Goal: Task Accomplishment & Management: Manage account settings

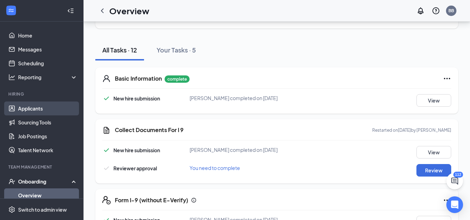
scroll to position [32, 0]
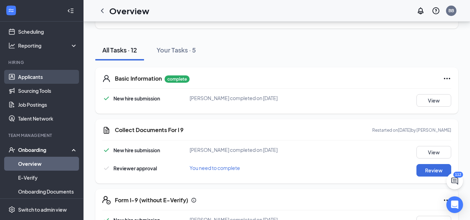
click at [52, 79] on link "Applicants" at bounding box center [47, 77] width 59 height 14
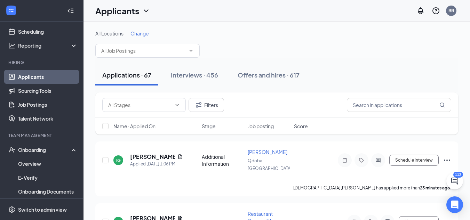
click at [142, 36] on span "Change" at bounding box center [139, 33] width 18 height 6
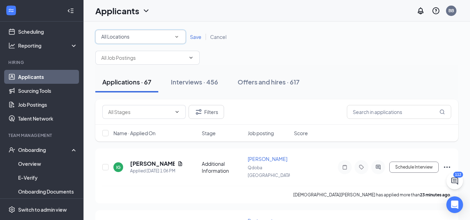
click at [178, 38] on icon "SmallChevronDown" at bounding box center [176, 37] width 6 height 6
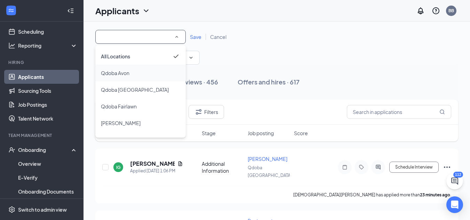
click at [147, 70] on div "Qdoba Avon" at bounding box center [140, 73] width 79 height 8
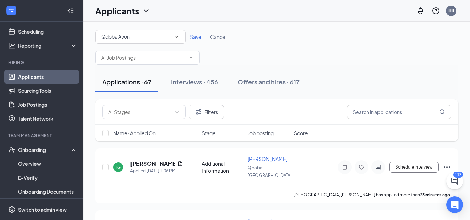
click at [195, 40] on div "Save Cancel" at bounding box center [208, 36] width 45 height 7
click at [196, 39] on span "Save" at bounding box center [195, 37] width 11 height 6
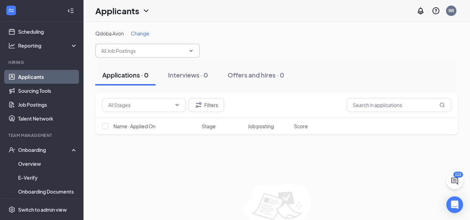
click at [155, 49] on input "text" at bounding box center [143, 51] width 84 height 8
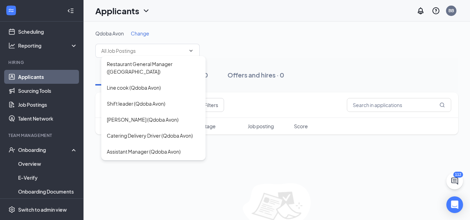
click at [143, 34] on span "Change" at bounding box center [140, 33] width 18 height 6
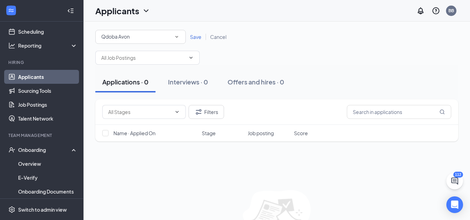
click at [145, 40] on div "Qdoba Avon" at bounding box center [140, 37] width 79 height 8
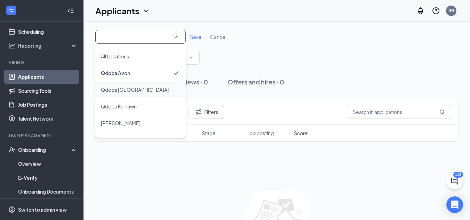
click at [162, 91] on div "Qdoba [GEOGRAPHIC_DATA]" at bounding box center [140, 90] width 79 height 8
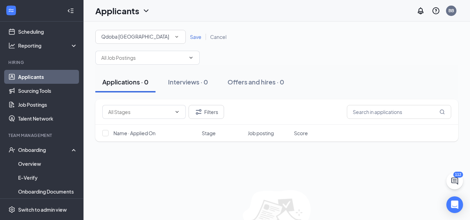
click at [193, 37] on span "Save" at bounding box center [195, 37] width 11 height 6
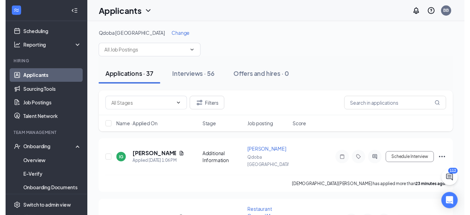
scroll to position [75, 0]
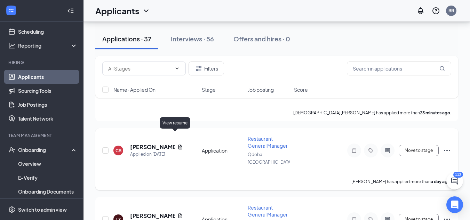
click at [178, 145] on icon "Document" at bounding box center [180, 147] width 4 height 5
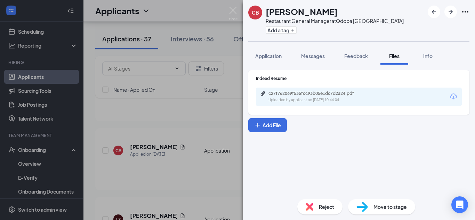
click at [284, 105] on div "c27f762069f535fcc93b05e1dc7d2a24.pdf Uploaded by applicant on [DATE] 10:44:04" at bounding box center [359, 97] width 206 height 18
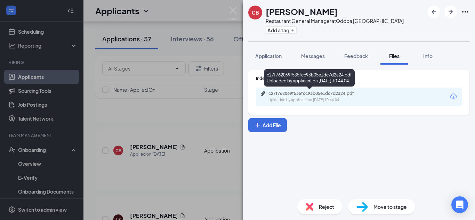
click at [289, 102] on div "Uploaded by applicant on [DATE] 10:44:04" at bounding box center [320, 100] width 104 height 6
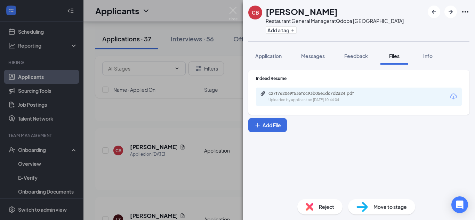
click at [195, 65] on div "CB [PERSON_NAME] Restaurant General Manager at [GEOGRAPHIC_DATA] Add a tag Appl…" at bounding box center [237, 110] width 475 height 220
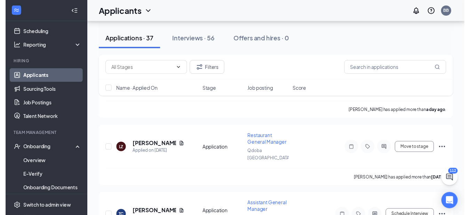
scroll to position [159, 0]
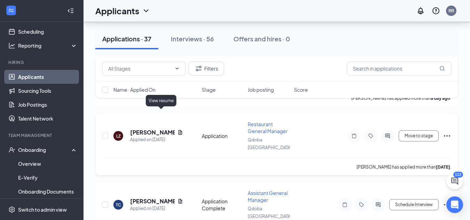
click at [177, 130] on icon "Document" at bounding box center [180, 133] width 6 height 6
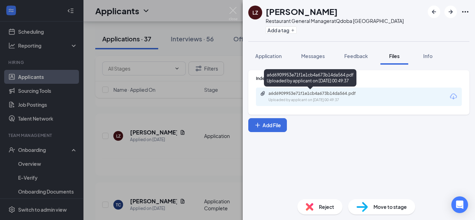
click at [302, 93] on div "a6d6909953e71f1e1cb4a673b14da564.pdf" at bounding box center [316, 94] width 97 height 6
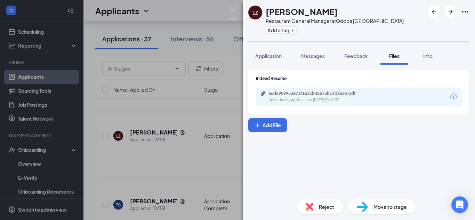
click at [194, 89] on div "LZ [PERSON_NAME] Restaurant General Manager at [GEOGRAPHIC_DATA] Add a tag Appl…" at bounding box center [237, 110] width 475 height 220
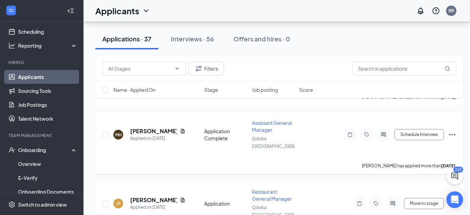
scroll to position [311, 0]
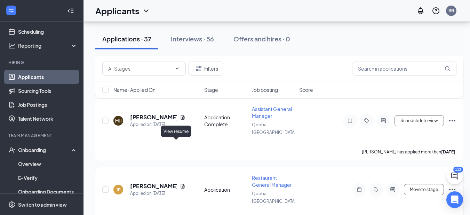
click at [181, 184] on icon "Document" at bounding box center [183, 186] width 4 height 5
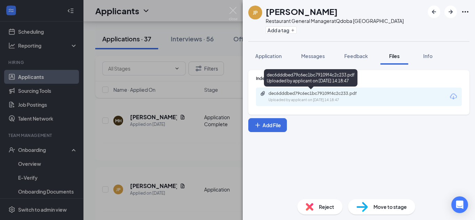
click at [322, 103] on div "Uploaded by applicant on [DATE] 14:18:47" at bounding box center [320, 100] width 104 height 6
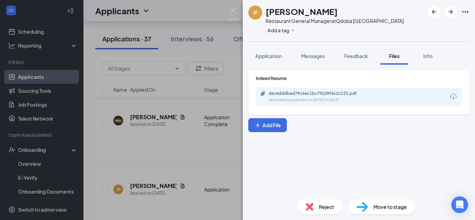
click at [191, 140] on div "JP [PERSON_NAME] Restaurant General Manager at [GEOGRAPHIC_DATA] Add a tag Appl…" at bounding box center [237, 110] width 475 height 220
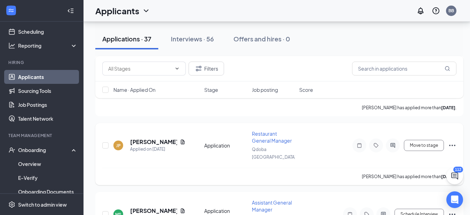
scroll to position [367, 5]
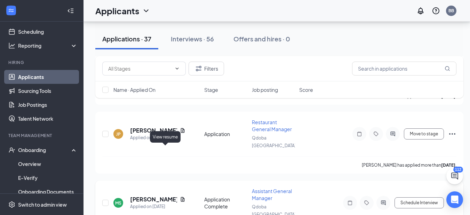
click at [180, 196] on icon "Document" at bounding box center [183, 199] width 6 height 6
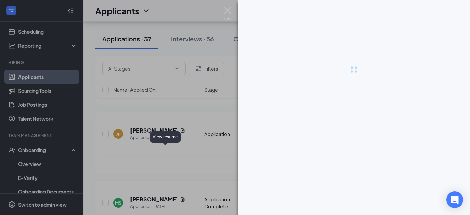
scroll to position [367, 0]
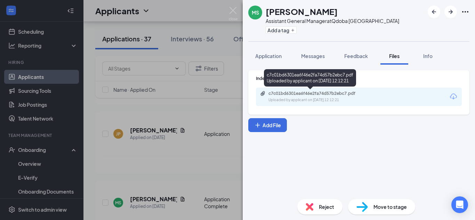
click at [287, 94] on div "c7c01bd6301ea6f46e2fa74d57b2ebc7.pdf" at bounding box center [316, 94] width 97 height 6
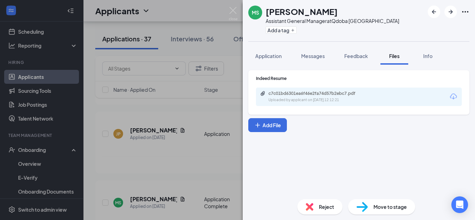
click at [175, 161] on div "MS [PERSON_NAME] Assistant General Manager at [GEOGRAPHIC_DATA] Add a tag Appli…" at bounding box center [237, 110] width 475 height 220
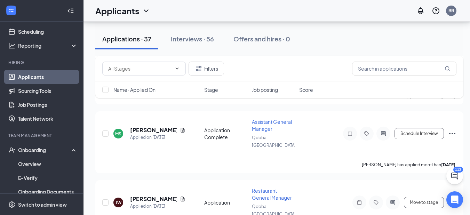
scroll to position [437, 0]
click at [181, 196] on icon "Document" at bounding box center [183, 198] width 4 height 5
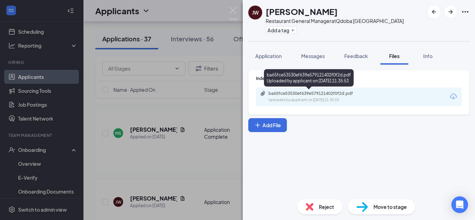
click at [328, 97] on div "Uploaded by applicant on [DATE] 21:35:53" at bounding box center [320, 100] width 104 height 6
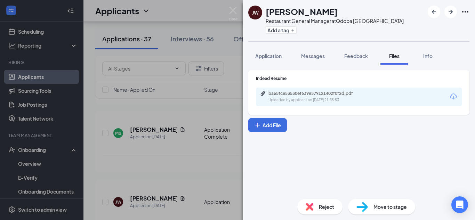
click at [190, 149] on div "[PERSON_NAME] [PERSON_NAME] Restaurant General Manager at [GEOGRAPHIC_DATA] Add…" at bounding box center [237, 110] width 475 height 220
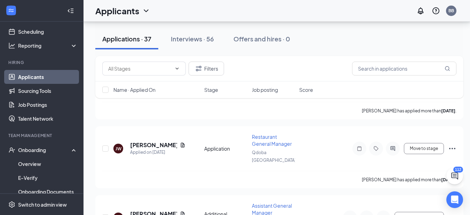
scroll to position [506, 0]
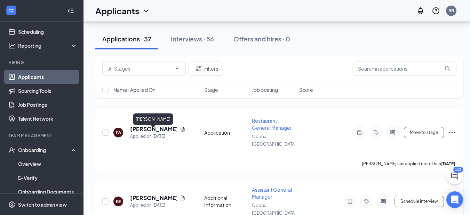
click at [170, 194] on h5 "[PERSON_NAME]" at bounding box center [153, 198] width 47 height 8
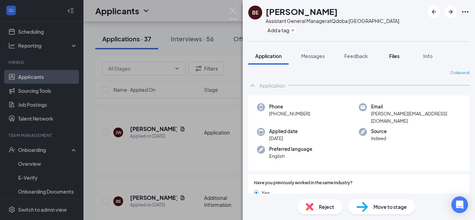
click at [398, 56] on span "Files" at bounding box center [394, 56] width 10 height 6
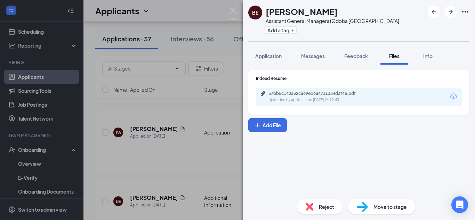
click at [298, 103] on div "57bb5c140a32ca69eb6a4711334d3f4e.pdf Uploaded by applicant on [DATE] 16:12:43" at bounding box center [359, 97] width 206 height 18
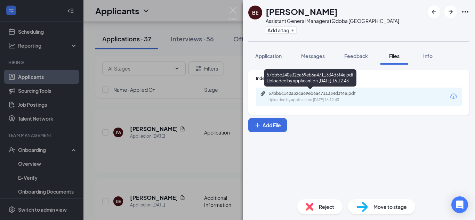
click at [305, 99] on div "Uploaded by applicant on [DATE] 16:12:43" at bounding box center [320, 100] width 104 height 6
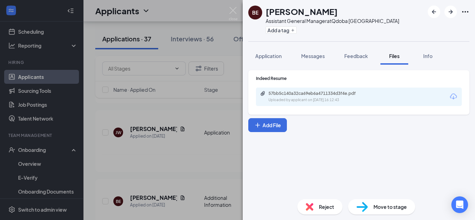
click at [211, 165] on div "BE [PERSON_NAME] Assistant General Manager at [GEOGRAPHIC_DATA] Add a tag Appli…" at bounding box center [237, 110] width 475 height 220
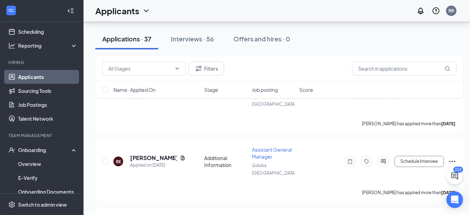
scroll to position [548, 0]
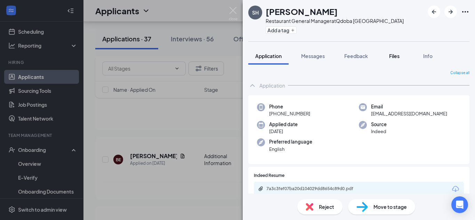
click at [392, 60] on button "Files" at bounding box center [394, 55] width 28 height 17
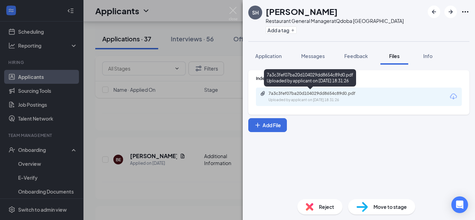
click at [362, 100] on div "Uploaded by applicant on [DATE] 18:31:26" at bounding box center [320, 100] width 104 height 6
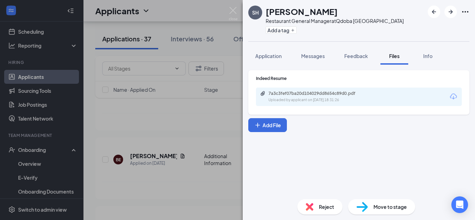
click at [218, 98] on div "SH [PERSON_NAME] Restaurant General Manager at [GEOGRAPHIC_DATA] Add a tag Appl…" at bounding box center [237, 110] width 475 height 220
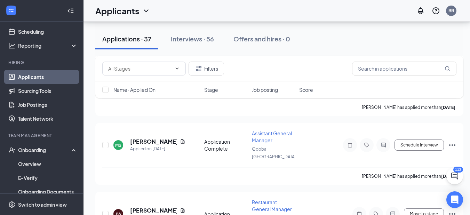
scroll to position [423, 0]
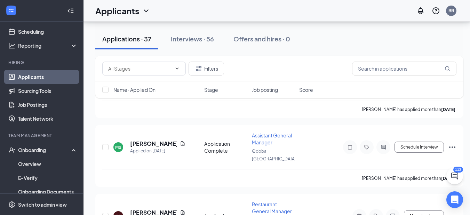
click at [64, 70] on ul "Applicants Sourcing Tools Job Postings Talent Network" at bounding box center [41, 98] width 83 height 56
click at [67, 73] on link "Applicants" at bounding box center [47, 77] width 59 height 14
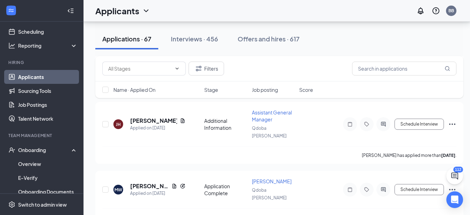
click at [67, 78] on link "Applicants" at bounding box center [47, 77] width 59 height 14
click at [171, 33] on button "Interviews · 456" at bounding box center [194, 39] width 61 height 21
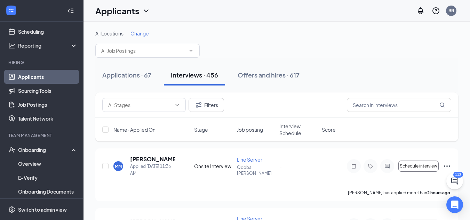
click at [149, 36] on span "Change" at bounding box center [139, 33] width 18 height 6
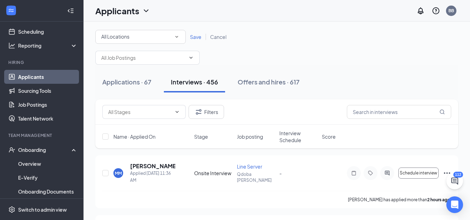
click at [154, 37] on div "All Locations" at bounding box center [140, 37] width 79 height 8
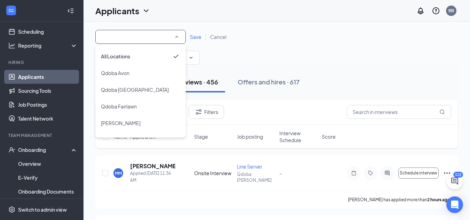
scroll to position [63, 0]
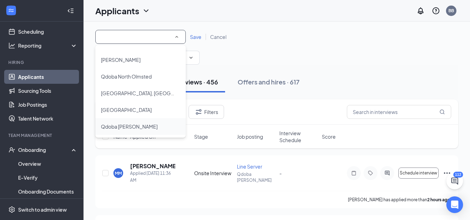
click at [125, 128] on span "Qdoba [PERSON_NAME]" at bounding box center [129, 126] width 57 height 6
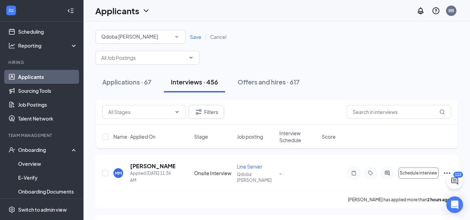
click at [196, 36] on span "Save" at bounding box center [195, 37] width 11 height 6
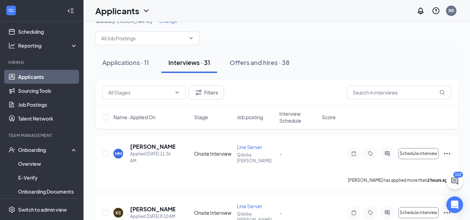
scroll to position [14, 0]
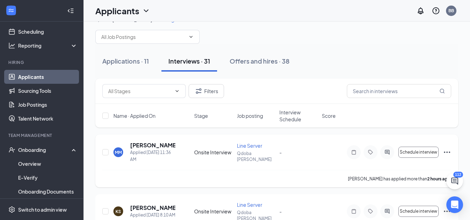
click at [451, 154] on icon "Ellipses" at bounding box center [447, 152] width 8 height 8
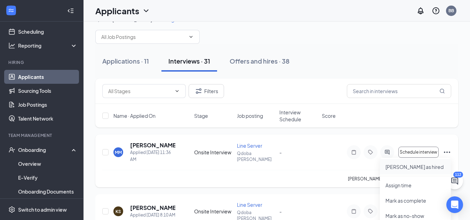
click at [405, 165] on p "[PERSON_NAME] as hired" at bounding box center [415, 166] width 60 height 7
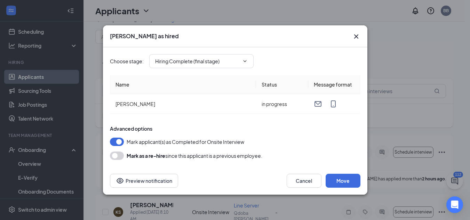
type input "Hiring Complete (final stage)"
click at [347, 149] on div "Advanced options Mark applicant(s) as Completed for Onsite Interview [PERSON_NA…" at bounding box center [235, 142] width 250 height 35
click at [341, 188] on div "Cancel Move Preview notification" at bounding box center [235, 181] width 264 height 28
click at [345, 182] on button "Move" at bounding box center [342, 181] width 35 height 14
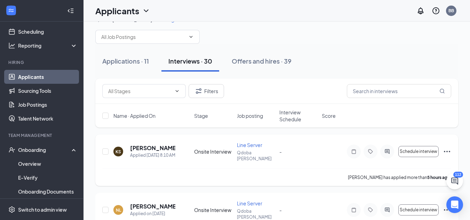
click at [449, 151] on icon "Ellipses" at bounding box center [447, 151] width 8 height 8
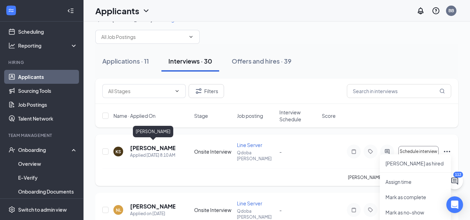
click at [167, 144] on h5 "[PERSON_NAME]" at bounding box center [152, 148] width 45 height 8
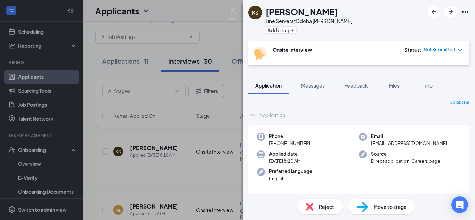
click at [394, 97] on div "Collapse all Application Phone [PHONE_NUMBER] Email [EMAIL_ADDRESS][DOMAIN_NAME…" at bounding box center [359, 143] width 232 height 99
click at [396, 89] on div "Files" at bounding box center [394, 85] width 14 height 7
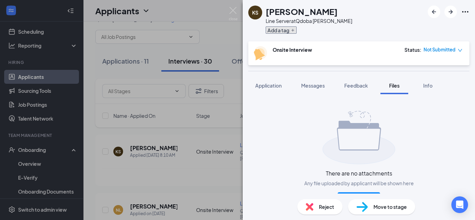
click at [272, 29] on button "Add a tag" at bounding box center [281, 29] width 31 height 7
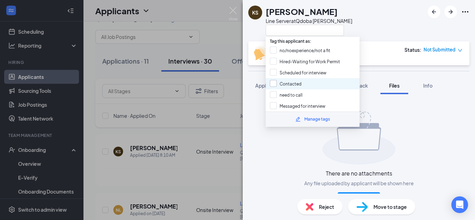
click at [291, 85] on input "Contacted" at bounding box center [286, 84] width 32 height 8
checkbox input "true"
click at [294, 154] on div "There are no attachments Any file uploaded by applicant will be shown here Add …" at bounding box center [358, 158] width 221 height 117
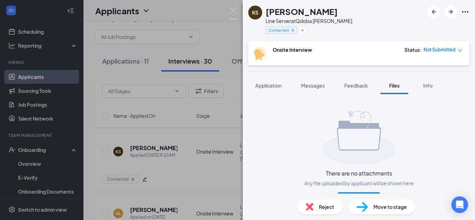
click at [179, 111] on div "KS [PERSON_NAME] Line Server at [GEOGRAPHIC_DATA] [PERSON_NAME] Contacted Onsit…" at bounding box center [237, 110] width 475 height 220
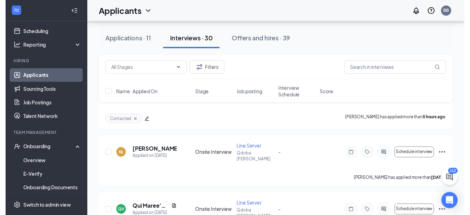
scroll to position [83, 0]
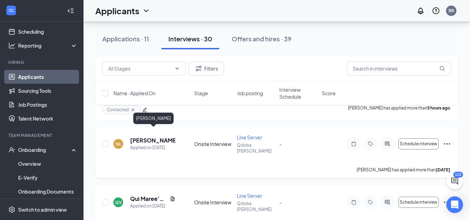
click at [146, 137] on h5 "[PERSON_NAME]" at bounding box center [152, 141] width 45 height 8
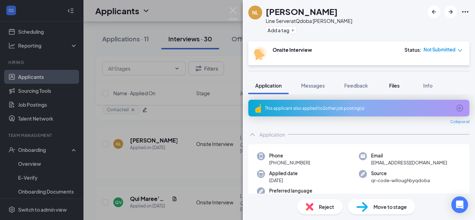
click at [394, 91] on button "Files" at bounding box center [394, 85] width 28 height 17
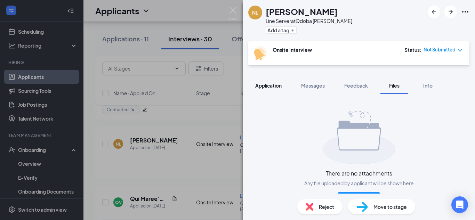
click at [282, 82] on span "Application" at bounding box center [268, 85] width 26 height 6
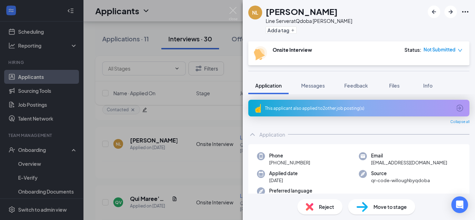
click at [161, 145] on div "NL [PERSON_NAME] Line Server at [GEOGRAPHIC_DATA] [PERSON_NAME] Add a tag Onsit…" at bounding box center [237, 110] width 475 height 220
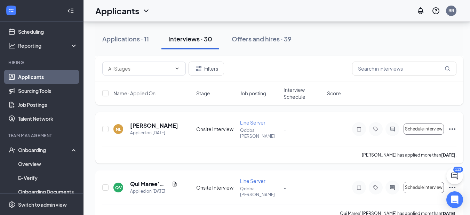
scroll to position [111, 0]
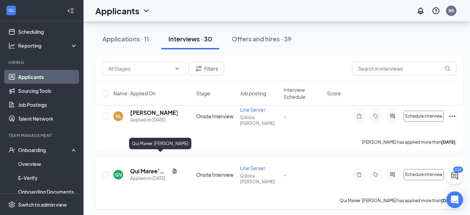
click at [156, 167] on h5 "Qui Maree’ [PERSON_NAME]" at bounding box center [149, 171] width 39 height 8
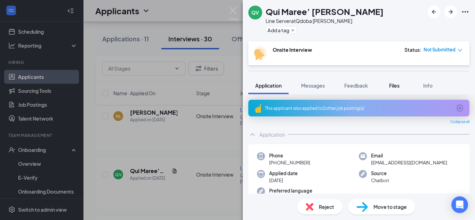
click at [395, 92] on button "Files" at bounding box center [394, 85] width 28 height 17
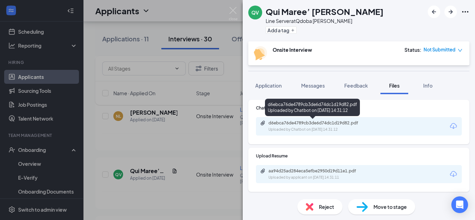
click at [293, 126] on div "d6ebca76de4789cb3de6d74dc1d19d82.pdf Uploaded by Chatbot on [DATE] 14:31:12" at bounding box center [316, 126] width 113 height 12
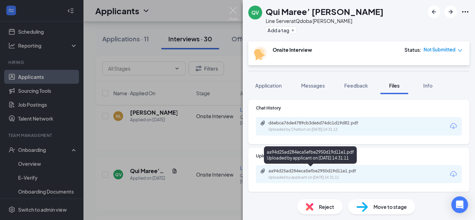
click at [307, 168] on div "aa94d25ad284eca5efbe2950d19d11e1.pdf" at bounding box center [316, 171] width 97 height 6
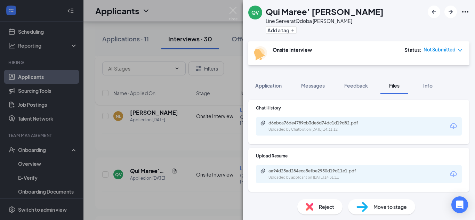
click at [210, 118] on div "QV Qui Maree’ [PERSON_NAME] Line Server at [GEOGRAPHIC_DATA] [PERSON_NAME] Add …" at bounding box center [237, 110] width 475 height 220
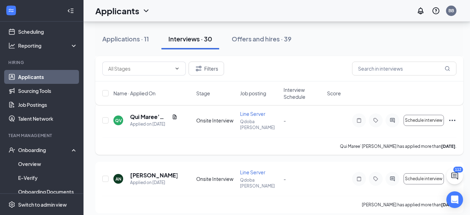
scroll to position [167, 0]
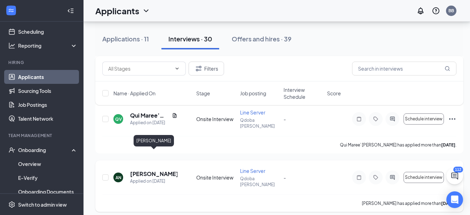
click at [165, 170] on h5 "[PERSON_NAME]" at bounding box center [153, 174] width 47 height 8
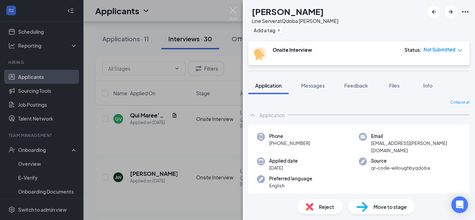
click at [295, 37] on div "AN [PERSON_NAME] Line Server at [GEOGRAPHIC_DATA] [PERSON_NAME] Add a tag" at bounding box center [359, 20] width 232 height 41
click at [282, 29] on button "Add a tag" at bounding box center [267, 29] width 31 height 7
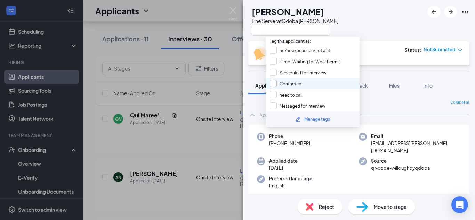
click at [294, 82] on input "Contacted" at bounding box center [286, 84] width 32 height 8
checkbox input "true"
click at [308, 145] on span "[PHONE_NUMBER]" at bounding box center [289, 143] width 41 height 7
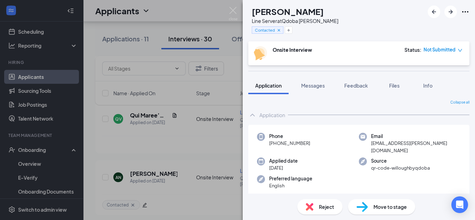
click at [179, 154] on div "AN [PERSON_NAME] Line Server at [GEOGRAPHIC_DATA] [PERSON_NAME] Contacted Onsit…" at bounding box center [237, 110] width 475 height 220
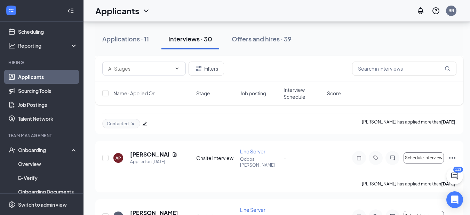
scroll to position [250, 0]
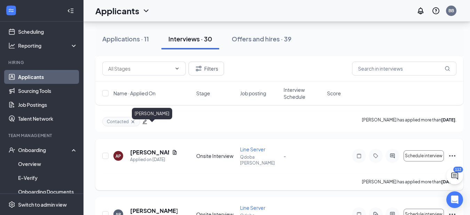
click at [146, 148] on h5 "[PERSON_NAME]" at bounding box center [149, 152] width 39 height 8
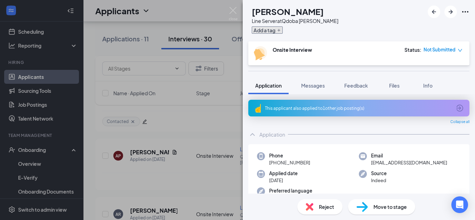
click at [282, 32] on button "Add a tag" at bounding box center [267, 29] width 31 height 7
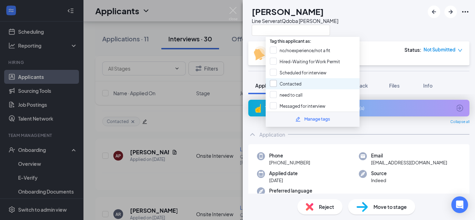
click at [298, 84] on input "Contacted" at bounding box center [286, 84] width 32 height 8
checkbox input "true"
click at [331, 146] on div "Phone [PHONE_NUMBER] Email [EMAIL_ADDRESS][DOMAIN_NAME] Applied date [DATE] Sou…" at bounding box center [358, 178] width 221 height 69
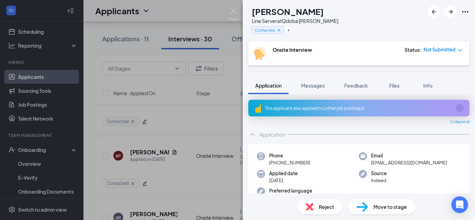
click at [218, 151] on div "AP [PERSON_NAME] Line Server at [GEOGRAPHIC_DATA] [PERSON_NAME] Contacted Onsit…" at bounding box center [237, 110] width 475 height 220
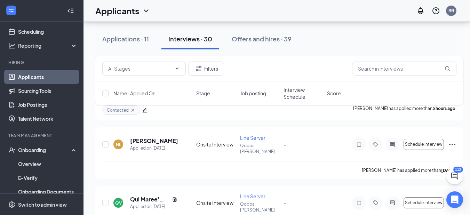
scroll to position [83, 0]
click at [155, 195] on h5 "Qui Maree’ [PERSON_NAME]" at bounding box center [149, 199] width 39 height 8
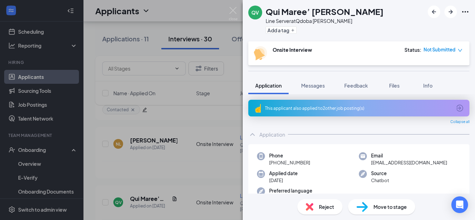
click at [178, 170] on div "QV Qui Maree’ [PERSON_NAME] Line Server at [GEOGRAPHIC_DATA] [PERSON_NAME] Add …" at bounding box center [237, 110] width 475 height 220
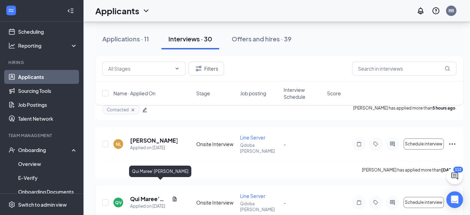
click at [139, 195] on h5 "Qui Maree’ [PERSON_NAME]" at bounding box center [149, 199] width 39 height 8
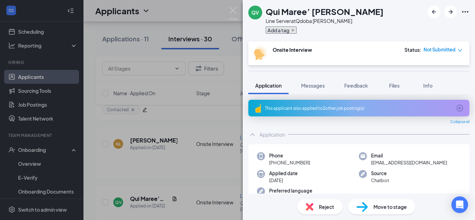
click at [277, 31] on button "Add a tag" at bounding box center [281, 29] width 31 height 7
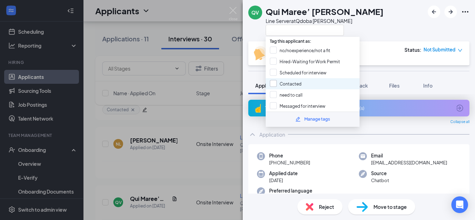
click at [290, 84] on input "Contacted" at bounding box center [286, 84] width 32 height 8
checkbox input "true"
click at [263, 164] on div "Phone [PHONE_NUMBER]" at bounding box center [308, 159] width 102 height 14
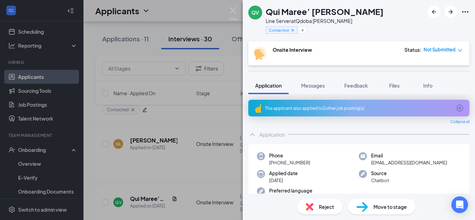
click at [169, 146] on div "QV Qui Maree’ [PERSON_NAME] Line Server at [GEOGRAPHIC_DATA] [PERSON_NAME] Cont…" at bounding box center [237, 110] width 475 height 220
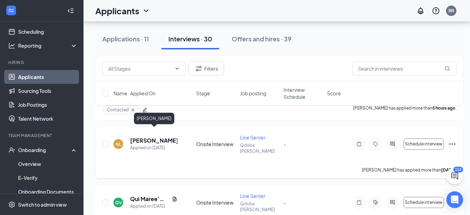
click at [140, 137] on h5 "[PERSON_NAME]" at bounding box center [153, 141] width 47 height 8
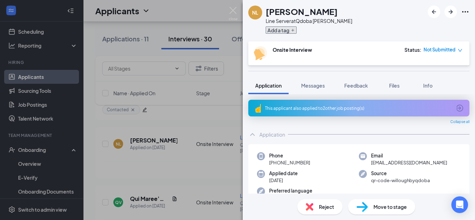
click at [279, 32] on button "Add a tag" at bounding box center [281, 29] width 31 height 7
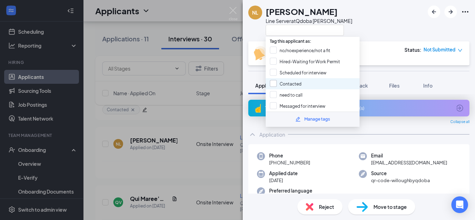
click at [298, 83] on input "Contacted" at bounding box center [286, 84] width 32 height 8
checkbox input "true"
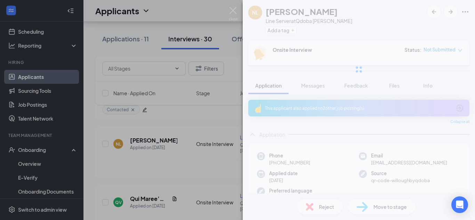
click at [191, 171] on div "NL [PERSON_NAME] Line Server at [GEOGRAPHIC_DATA] [PERSON_NAME] Add a tag Onsit…" at bounding box center [237, 110] width 475 height 220
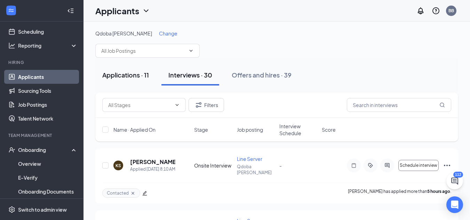
click at [143, 76] on div "Applications · 11" at bounding box center [125, 75] width 47 height 9
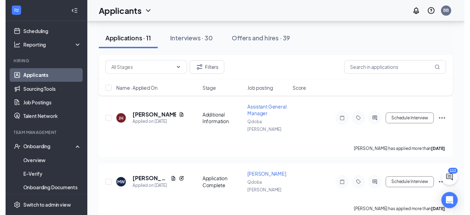
scroll to position [42, 0]
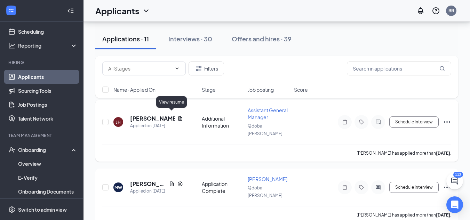
click at [178, 116] on icon "Document" at bounding box center [180, 118] width 4 height 5
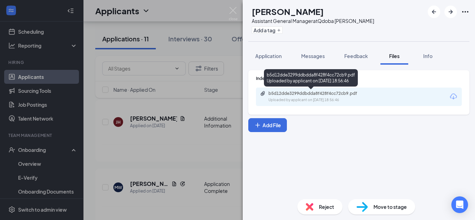
click at [359, 96] on div "b5d12dde3299ddbdda8f428f4cc72cb9.pdf" at bounding box center [316, 94] width 97 height 6
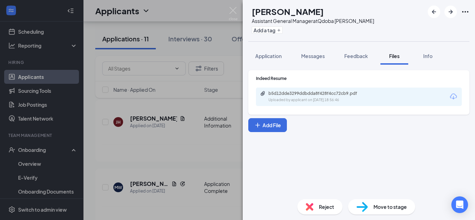
click at [193, 118] on div "[PERSON_NAME] [PERSON_NAME] Assistant General Manager at Qdoba [PERSON_NAME] Ad…" at bounding box center [237, 110] width 475 height 220
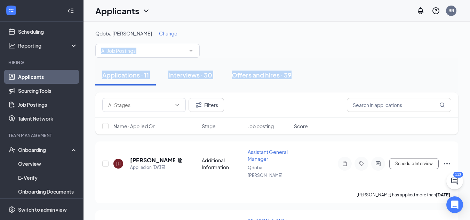
drag, startPoint x: 469, startPoint y: 56, endPoint x: 475, endPoint y: 81, distance: 25.4
click at [469, 81] on html "Home Messages Scheduling Reporting Hiring Applicants Sourcing Tools Job Posting…" at bounding box center [235, 110] width 470 height 220
click at [180, 76] on div "Interviews · 30" at bounding box center [190, 75] width 44 height 9
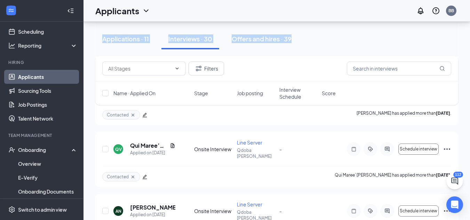
scroll to position [150, 0]
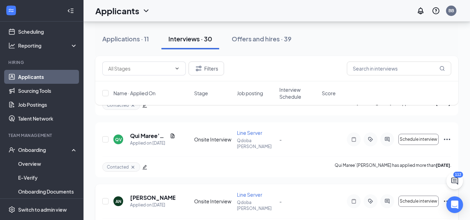
click at [445, 197] on icon "Ellipses" at bounding box center [447, 201] width 8 height 8
click at [404, 197] on p "[PERSON_NAME] as hired" at bounding box center [415, 196] width 60 height 7
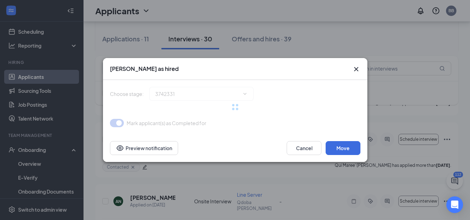
type input "Hiring Complete (final stage)"
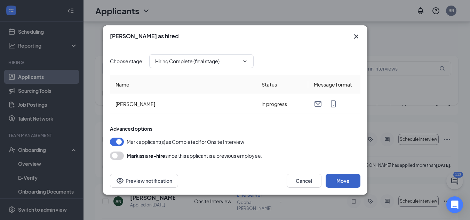
click at [348, 180] on button "Move" at bounding box center [342, 181] width 35 height 14
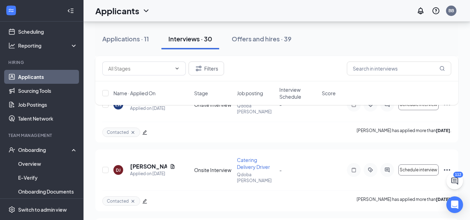
scroll to position [1007, 0]
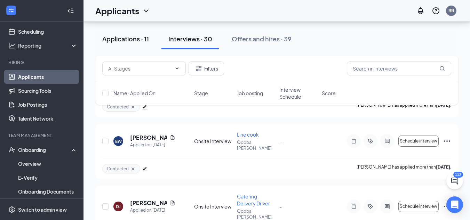
click at [135, 39] on div "Applications · 11" at bounding box center [125, 38] width 47 height 9
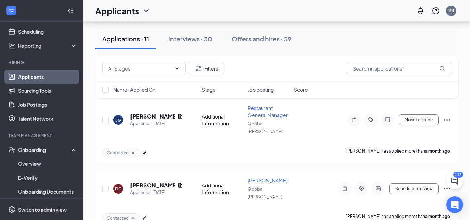
scroll to position [361, 0]
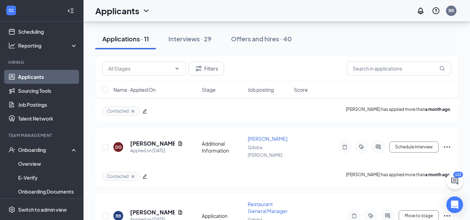
click at [143, 41] on div "Applications · 11" at bounding box center [125, 38] width 47 height 9
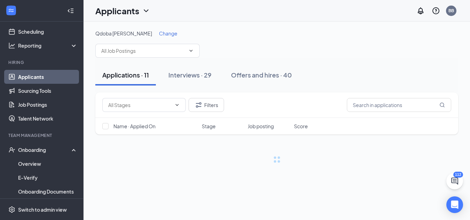
scroll to position [0, 0]
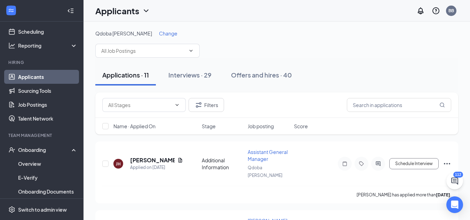
click at [143, 41] on div "Qdoba [PERSON_NAME] Change General Manager (Qdoba [PERSON_NAME]) Line Server (Q…" at bounding box center [276, 44] width 363 height 28
click at [159, 33] on span "Change" at bounding box center [168, 33] width 18 height 6
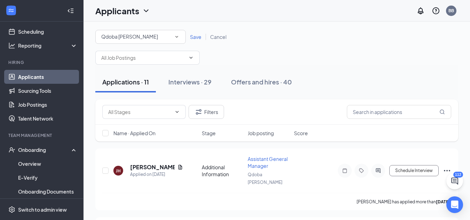
click at [198, 35] on span "Save" at bounding box center [195, 37] width 11 height 6
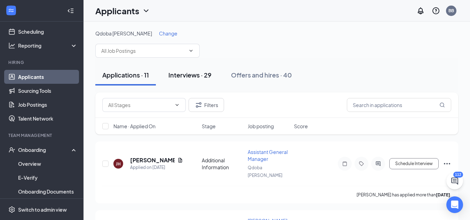
click at [191, 76] on div "Interviews · 29" at bounding box center [189, 75] width 43 height 9
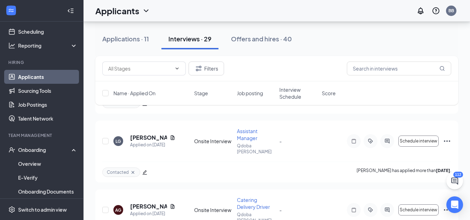
scroll to position [1353, 0]
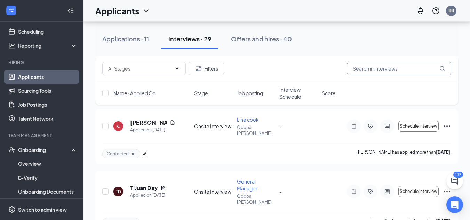
click at [373, 70] on input "text" at bounding box center [399, 69] width 104 height 14
type input "[PERSON_NAME]"
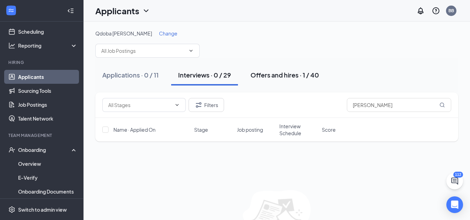
click at [296, 75] on div "Offers and hires · 1 / 40" at bounding box center [284, 75] width 68 height 9
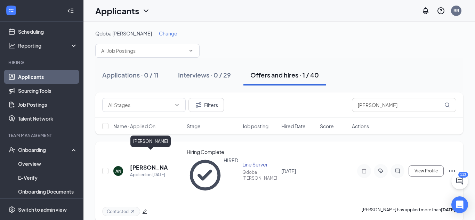
click at [145, 164] on h5 "[PERSON_NAME]" at bounding box center [149, 168] width 38 height 8
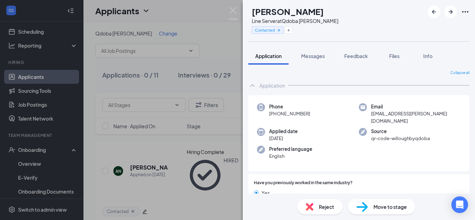
click at [143, 151] on div "AN [PERSON_NAME] Line Server at [GEOGRAPHIC_DATA] [PERSON_NAME] Contacted Appli…" at bounding box center [237, 110] width 475 height 220
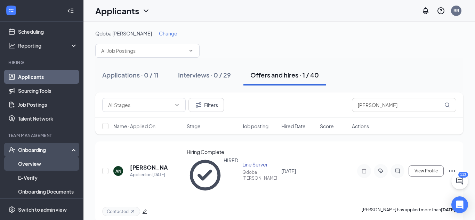
click at [31, 165] on link "Overview" at bounding box center [47, 164] width 59 height 14
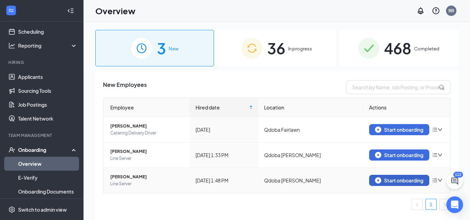
click at [403, 180] on div "Start onboarding" at bounding box center [399, 180] width 48 height 6
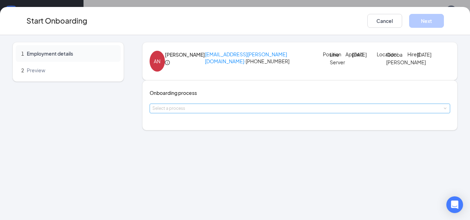
click at [252, 112] on div "Select a process" at bounding box center [298, 108] width 292 height 7
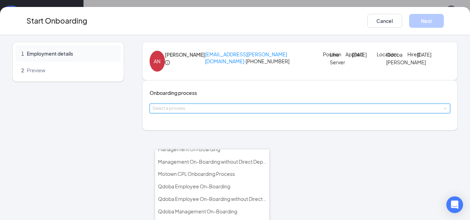
scroll to position [33, 0]
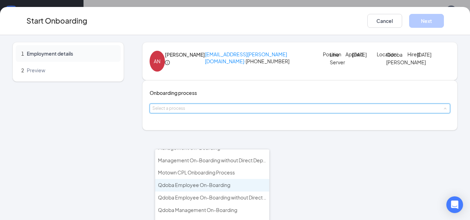
click at [219, 184] on span "Qdoba Employee On-Boarding" at bounding box center [194, 185] width 72 height 6
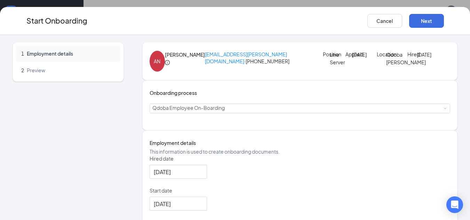
scroll to position [14, 0]
click at [463, 90] on div "1 Employment details 2 Preview AN [PERSON_NAME] [PERSON_NAME][EMAIL_ADDRESS][PE…" at bounding box center [235, 127] width 470 height 185
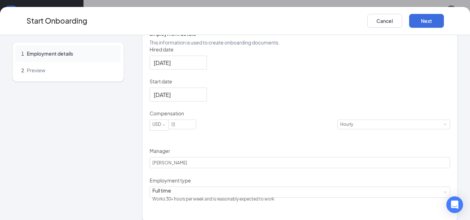
scroll to position [112, 0]
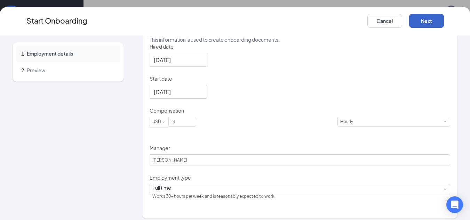
click at [432, 21] on button "Next" at bounding box center [426, 21] width 35 height 14
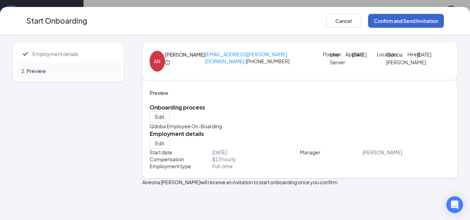
scroll to position [18, 0]
click at [430, 21] on button "Confirm and Send Invitation" at bounding box center [406, 21] width 76 height 14
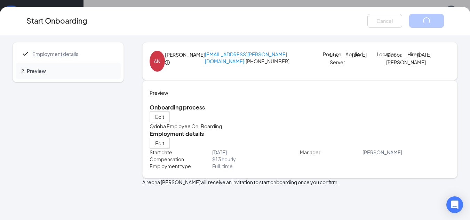
scroll to position [0, 0]
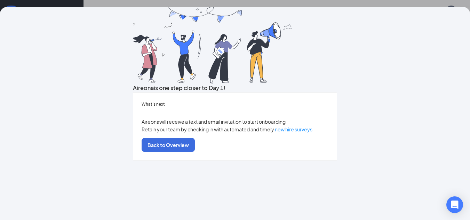
click at [240, 5] on div "Aireona is one step closer to Day 1! What’s next [PERSON_NAME] will receive a t…" at bounding box center [235, 110] width 470 height 220
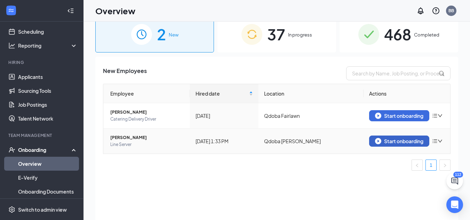
click at [418, 144] on div "Start onboarding" at bounding box center [399, 141] width 48 height 6
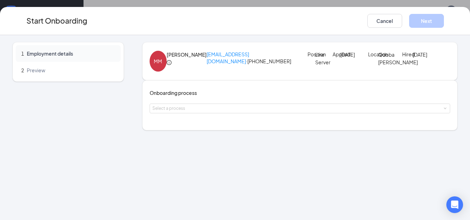
click at [246, 130] on div "Onboarding process Select a process" at bounding box center [299, 105] width 315 height 50
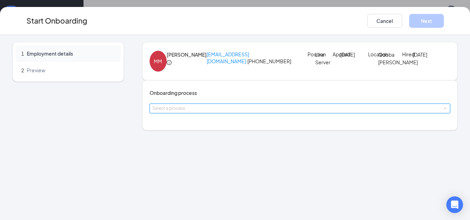
click at [253, 113] on div "Select a process" at bounding box center [299, 108] width 295 height 9
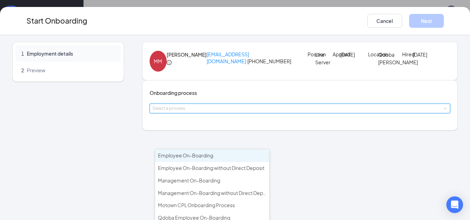
scroll to position [50, 0]
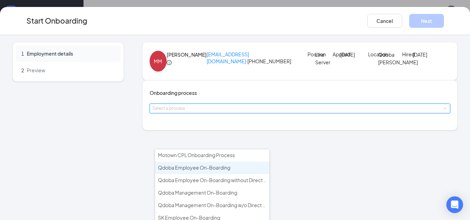
drag, startPoint x: 236, startPoint y: 194, endPoint x: 238, endPoint y: 169, distance: 24.7
click at [238, 169] on ul "Employee On-Boarding Employee On-Boarding without Direct Deposit Management On-…" at bounding box center [212, 192] width 114 height 87
click at [242, 168] on li "Qdoba Employee On-Boarding" at bounding box center [212, 168] width 114 height 13
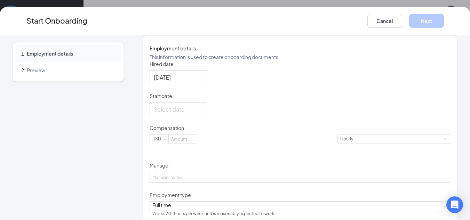
scroll to position [137, 0]
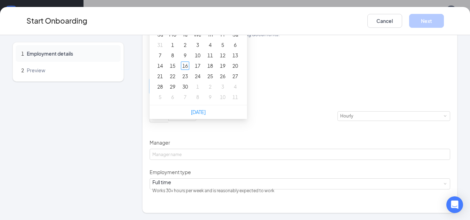
click at [191, 93] on div "[DATE] Su Mo Tu We Th Fr Sa 31 1 2 3 4 5 6 7 8 9 10 11 12 13 14 15 16 17 18 19 …" at bounding box center [299, 86] width 301 height 14
type input "[DATE]"
click at [239, 70] on div "20" at bounding box center [235, 66] width 8 height 8
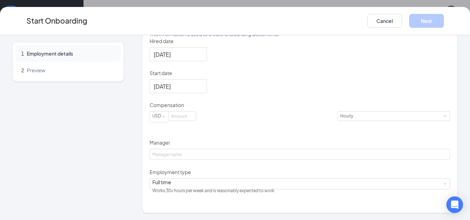
click at [250, 93] on div "[DATE]" at bounding box center [299, 86] width 301 height 14
click at [196, 121] on input at bounding box center [182, 116] width 27 height 9
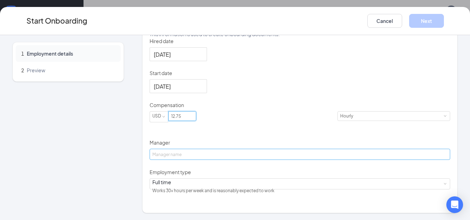
type input "12.75"
click at [211, 160] on input "Manager" at bounding box center [299, 154] width 301 height 11
type input "[PERSON_NAME]"
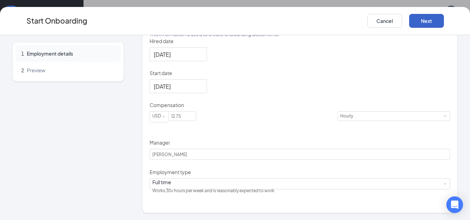
click at [432, 16] on button "Next" at bounding box center [426, 21] width 35 height 14
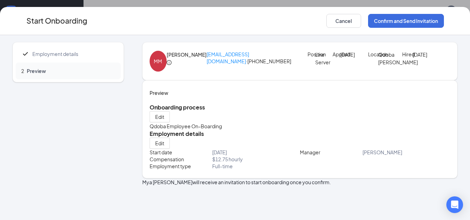
scroll to position [18, 0]
click at [410, 19] on button "Confirm and Send Invitation" at bounding box center [406, 21] width 76 height 14
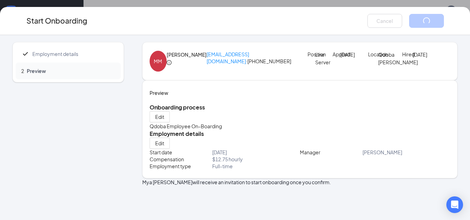
scroll to position [0, 0]
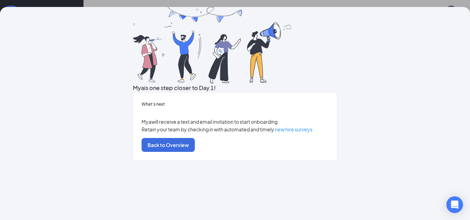
click at [255, 3] on div "Mya is one step closer to Day 1! What’s next Mya will receive a text and email …" at bounding box center [235, 110] width 470 height 220
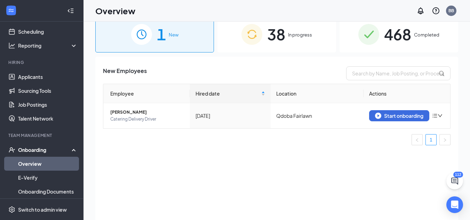
click at [296, 26] on div "38 In progress" at bounding box center [276, 34] width 119 height 37
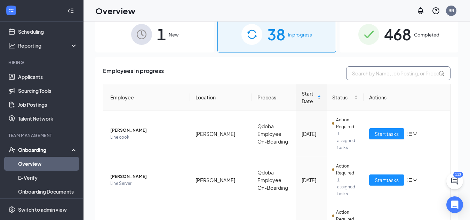
click at [368, 71] on input "text" at bounding box center [398, 73] width 104 height 14
type input "mya"
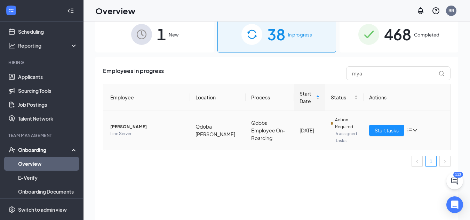
click at [132, 127] on span "[PERSON_NAME]" at bounding box center [147, 126] width 74 height 7
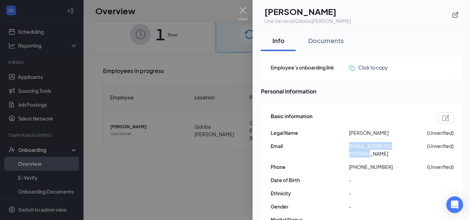
drag, startPoint x: 349, startPoint y: 147, endPoint x: 419, endPoint y: 152, distance: 70.7
click at [419, 152] on div "Basic information Legal Name [PERSON_NAME] (Unverified) Email [EMAIL_ADDRESS][D…" at bounding box center [361, 177] width 183 height 132
copy span "[EMAIL_ADDRESS][DOMAIN_NAME]"
drag, startPoint x: 355, startPoint y: 160, endPoint x: 427, endPoint y: 163, distance: 72.4
click at [427, 163] on div "Basic information Legal Name [PERSON_NAME] (Unverified) Email [EMAIL_ADDRESS][D…" at bounding box center [361, 177] width 183 height 132
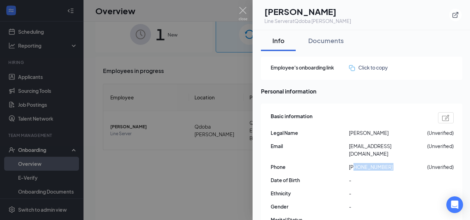
copy span "2162249372"
